Goal: Check status

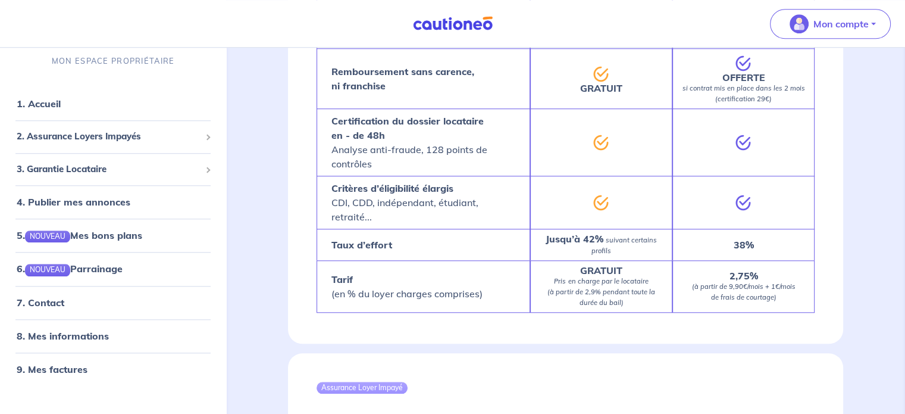
scroll to position [886, 0]
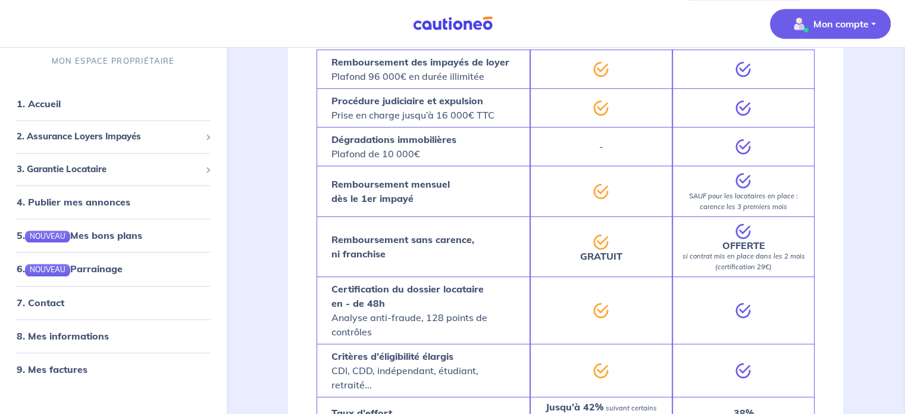
click at [838, 28] on p "Mon compte" at bounding box center [841, 24] width 55 height 14
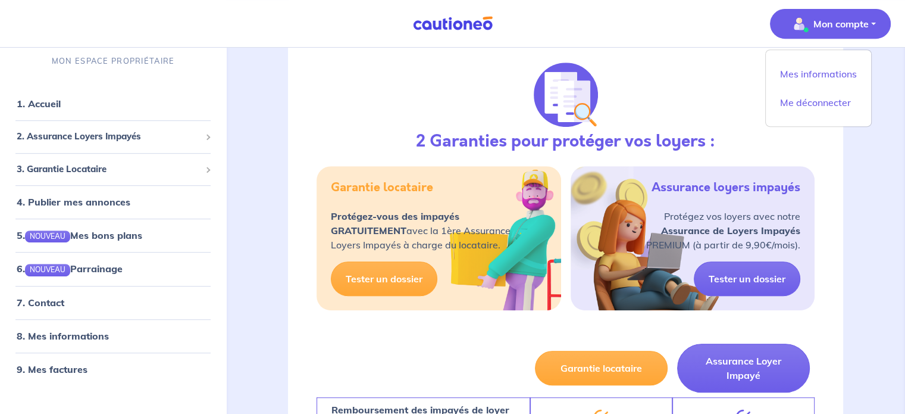
scroll to position [529, 0]
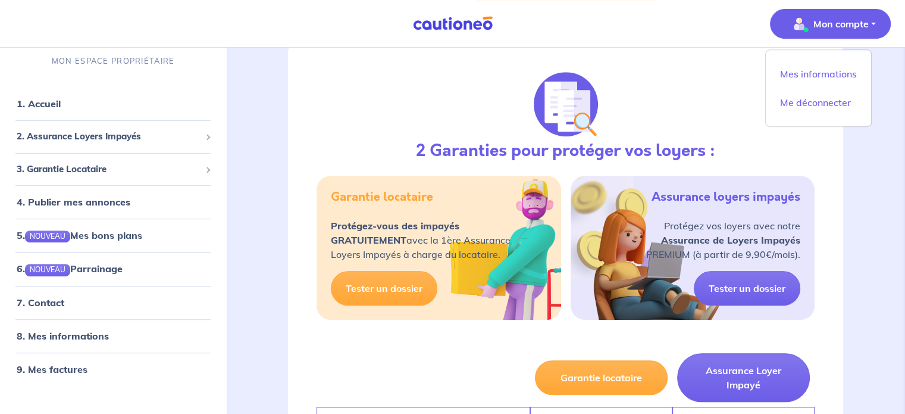
click at [354, 144] on div "2 Garanties pour protéger vos loyers : Garantie locataire Protégez-vous des imp…" at bounding box center [565, 194] width 555 height 310
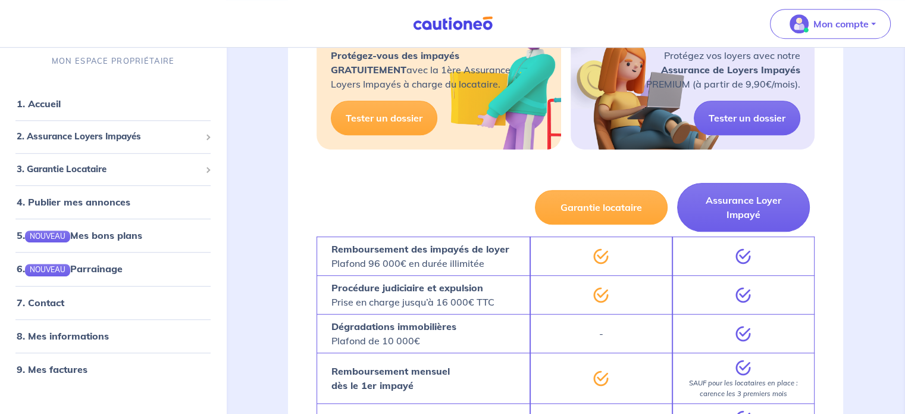
scroll to position [707, 0]
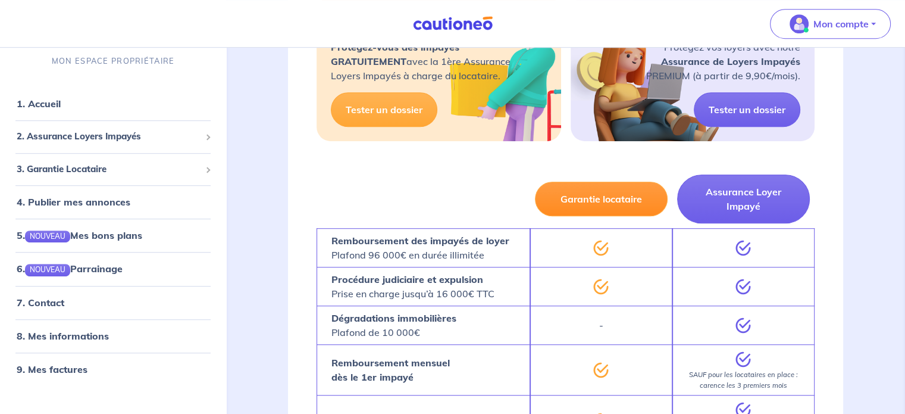
click at [624, 201] on button "Garantie locataire" at bounding box center [601, 199] width 133 height 35
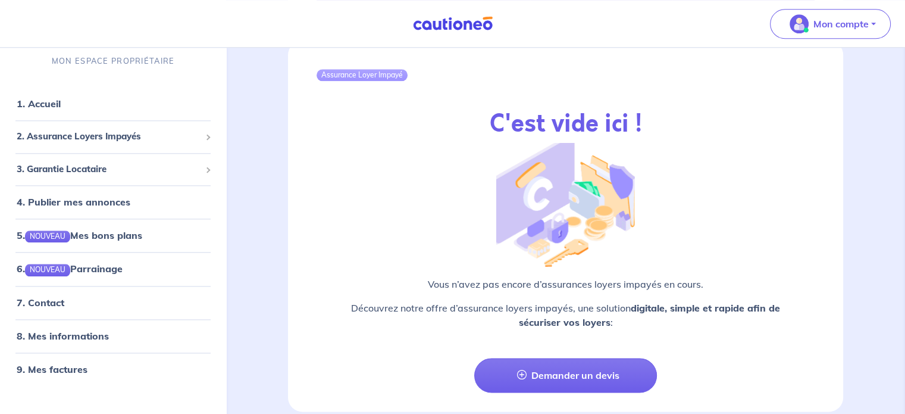
scroll to position [1421, 0]
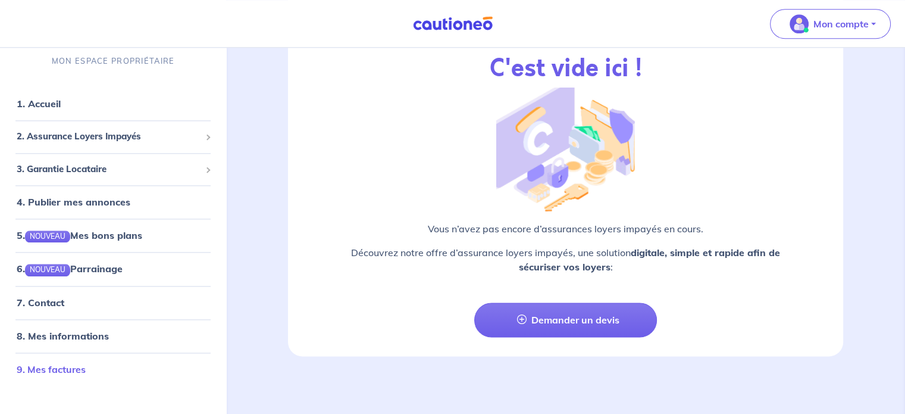
click at [64, 371] on link "9. Mes factures" at bounding box center [51, 369] width 69 height 12
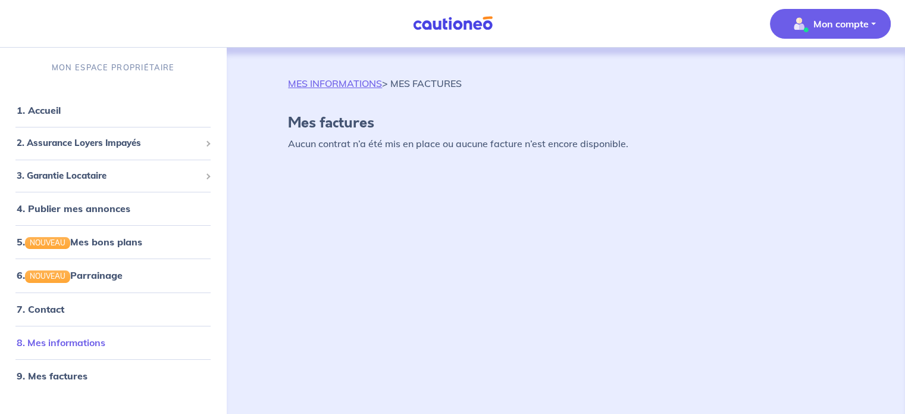
click at [73, 340] on link "8. Mes informations" at bounding box center [61, 342] width 89 height 12
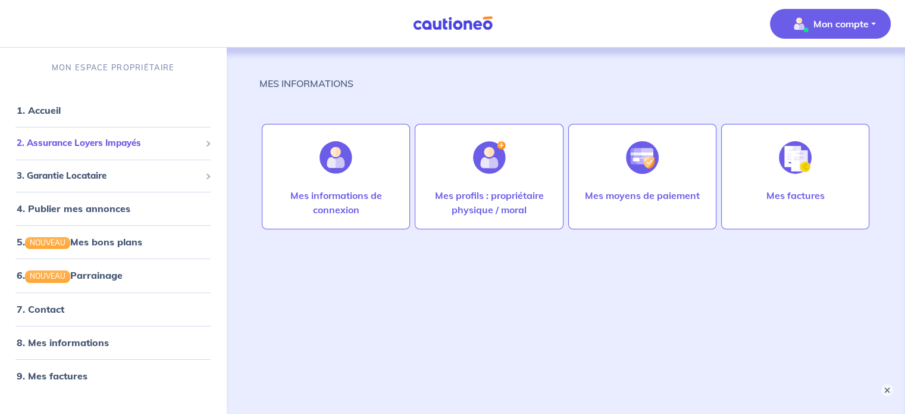
click at [73, 145] on span "2. Assurance Loyers Impayés" at bounding box center [109, 143] width 184 height 14
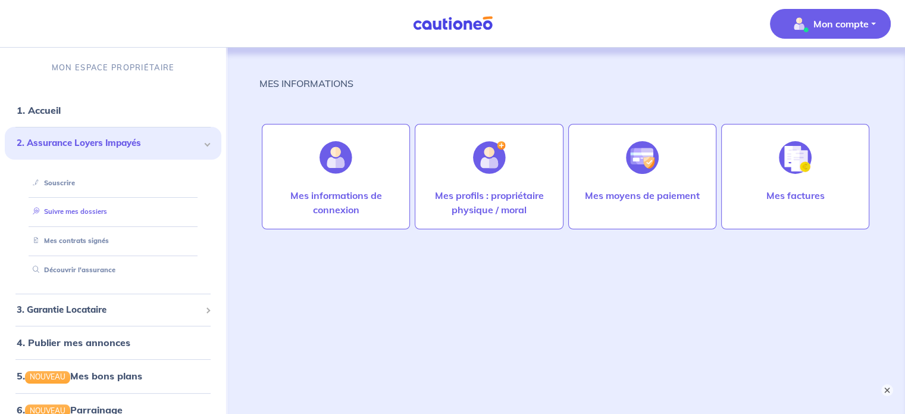
click at [79, 213] on link "Suivre mes dossiers" at bounding box center [67, 211] width 79 height 8
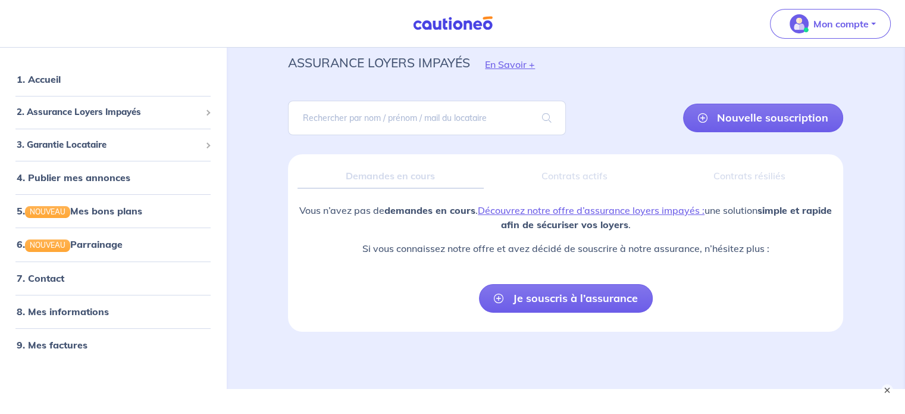
scroll to position [60, 0]
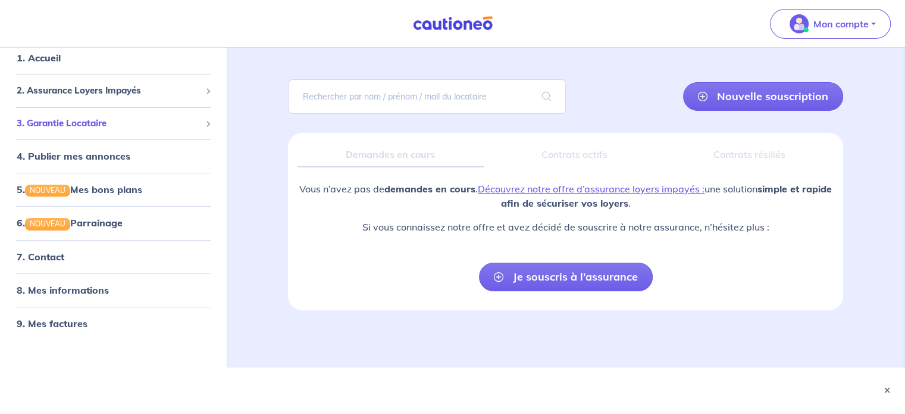
click at [61, 123] on span "3. Garantie Locataire" at bounding box center [109, 123] width 184 height 14
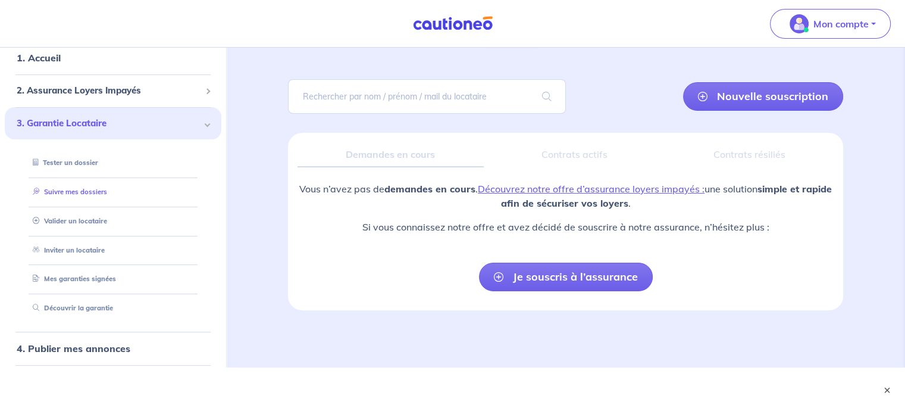
click at [68, 188] on link "Suivre mes dossiers" at bounding box center [67, 191] width 79 height 8
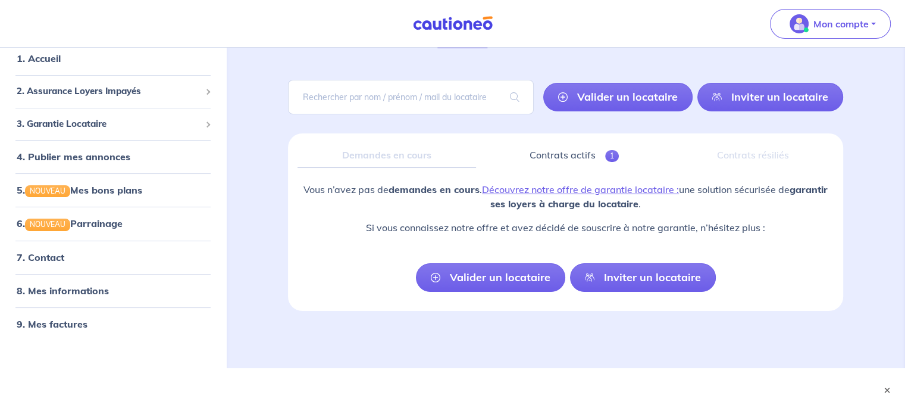
scroll to position [60, 0]
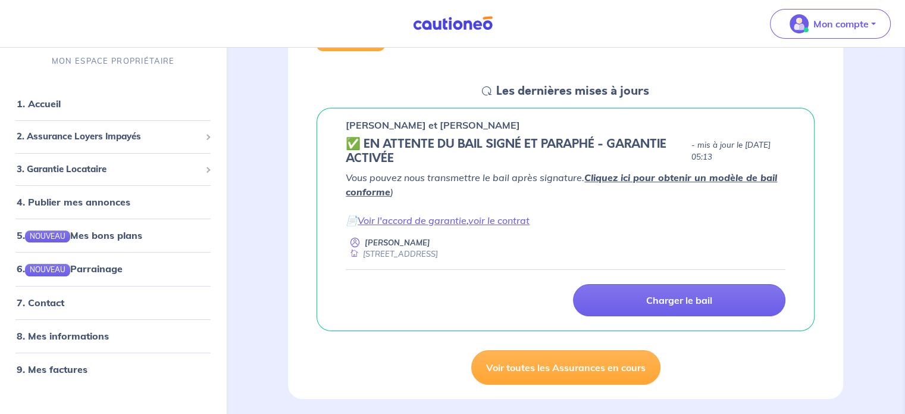
scroll to position [179, 0]
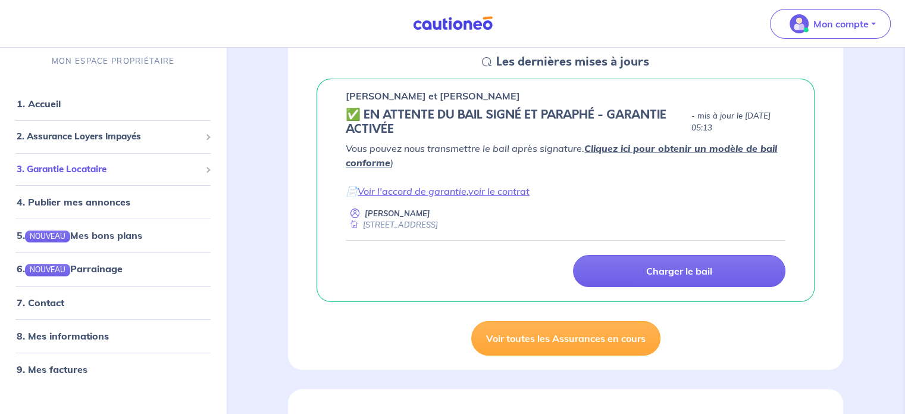
click at [67, 166] on span "3. Garantie Locataire" at bounding box center [109, 169] width 184 height 14
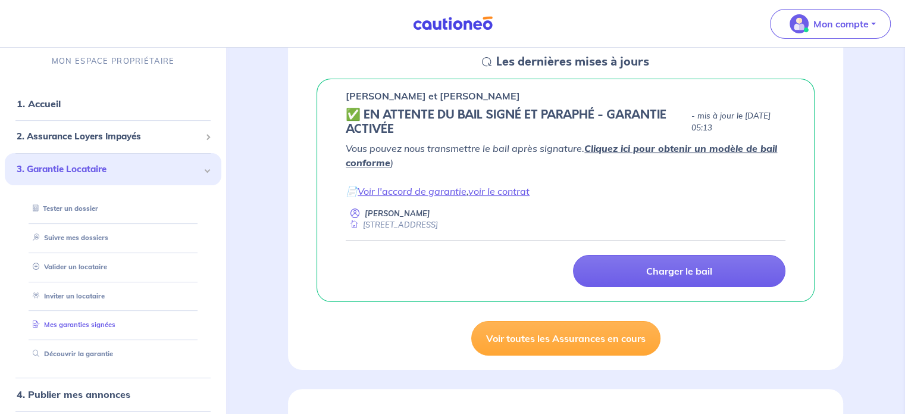
click at [79, 323] on link "Mes garanties signées" at bounding box center [71, 325] width 87 height 8
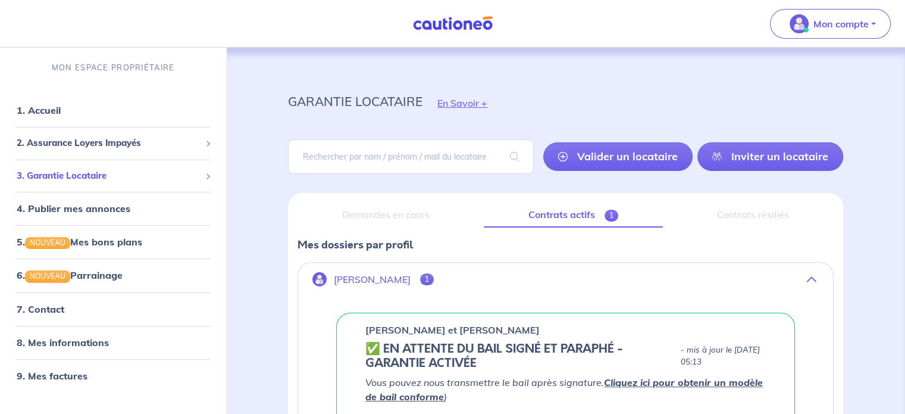
click at [139, 178] on span "3. Garantie Locataire" at bounding box center [109, 176] width 184 height 14
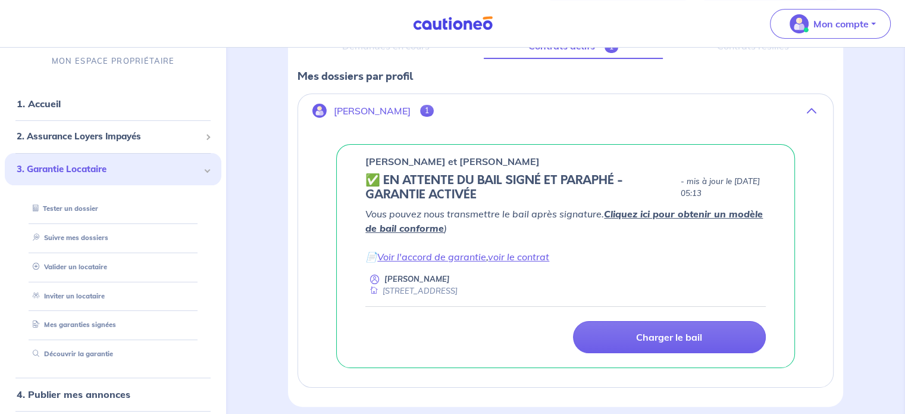
scroll to position [179, 0]
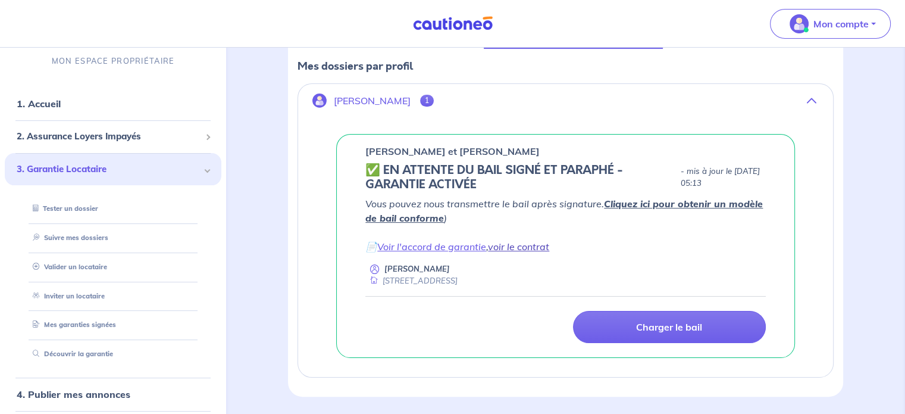
click at [526, 246] on link "voir le contrat" at bounding box center [518, 246] width 61 height 12
